Goal: Navigation & Orientation: Understand site structure

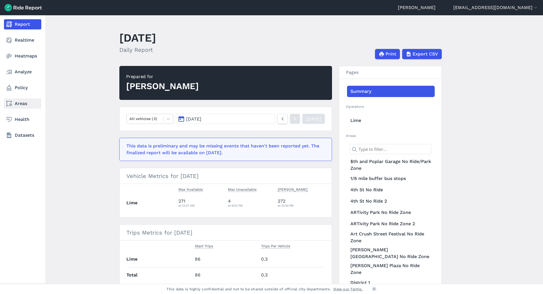
click at [20, 105] on link "Areas" at bounding box center [22, 103] width 37 height 10
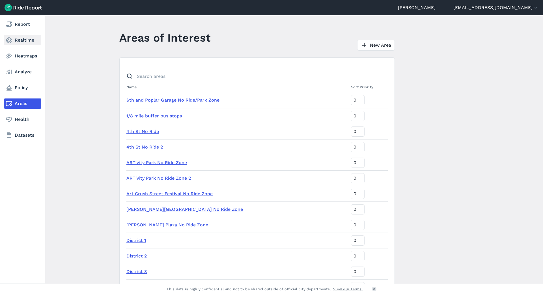
click at [12, 40] on link "Realtime" at bounding box center [22, 40] width 37 height 10
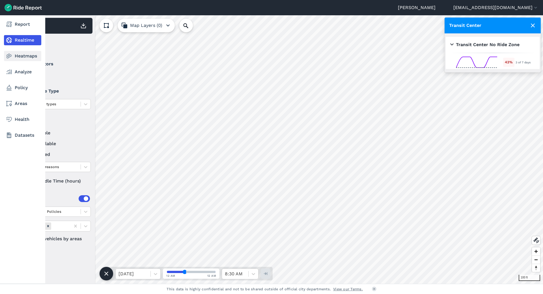
click at [26, 57] on link "Heatmaps" at bounding box center [22, 56] width 37 height 10
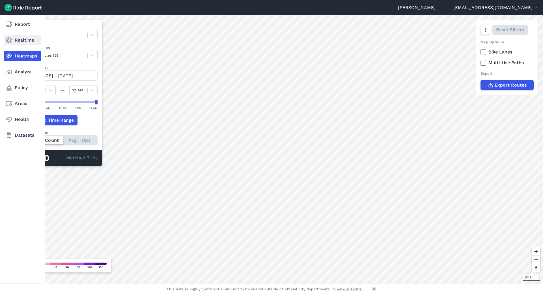
click at [12, 39] on icon at bounding box center [9, 40] width 7 height 7
